Goal: Information Seeking & Learning: Learn about a topic

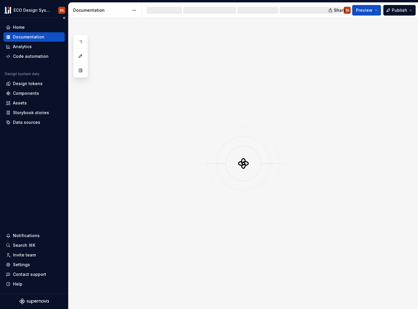
click at [25, 36] on div "Documentation" at bounding box center [28, 37] width 31 height 6
click at [23, 26] on div "Home" at bounding box center [19, 27] width 12 height 6
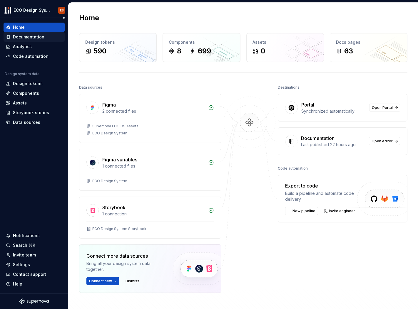
click at [34, 35] on div "Documentation" at bounding box center [28, 37] width 31 height 6
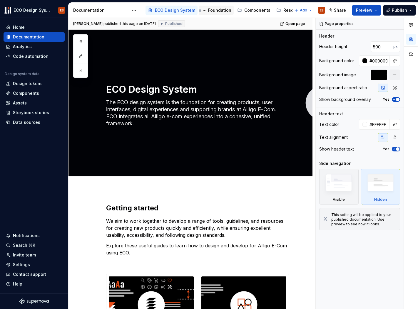
click at [210, 12] on div "Foundation" at bounding box center [219, 10] width 23 height 6
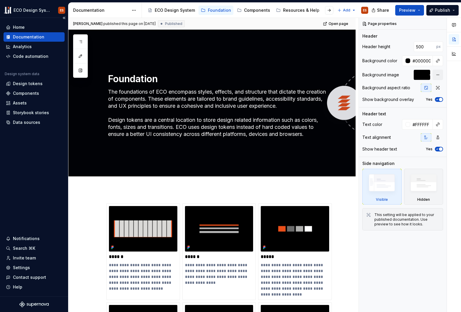
type textarea "*"
